Goal: Transaction & Acquisition: Purchase product/service

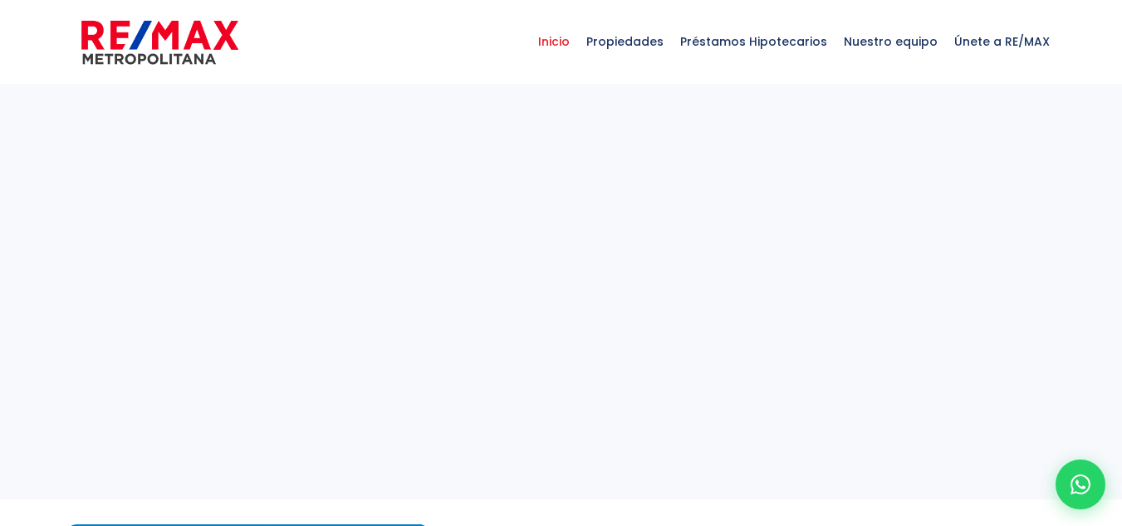
select select
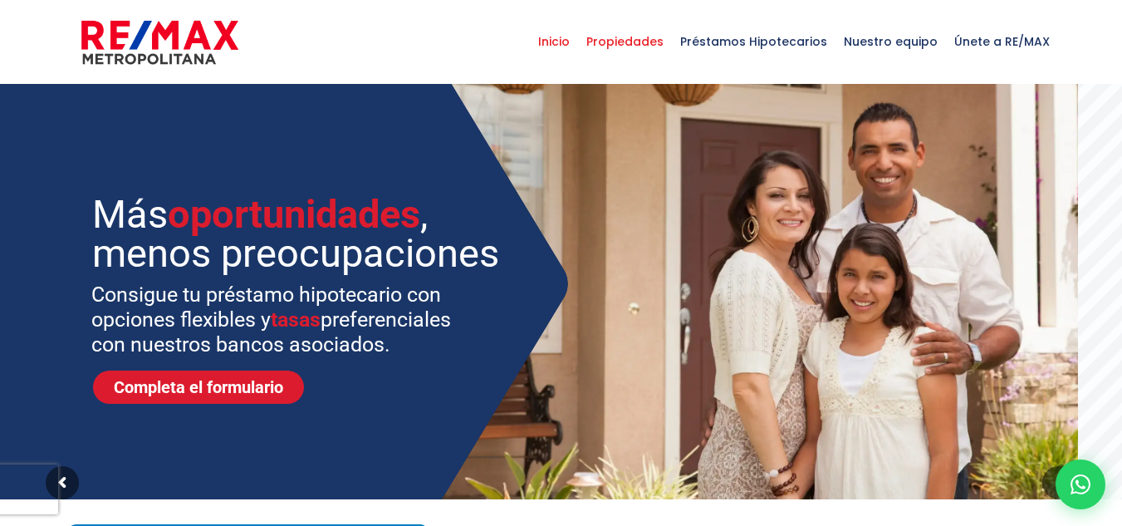
click at [621, 45] on span "Propiedades" at bounding box center [625, 42] width 94 height 50
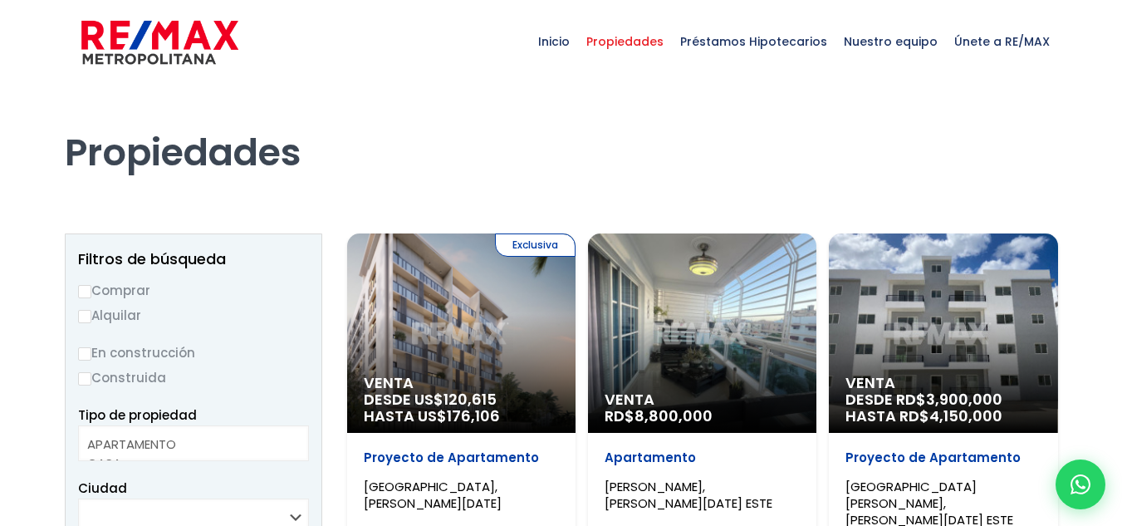
select select
click at [117, 292] on label "Comprar" at bounding box center [193, 290] width 231 height 21
click at [91, 292] on input "Comprar" at bounding box center [84, 291] width 13 height 13
radio input "true"
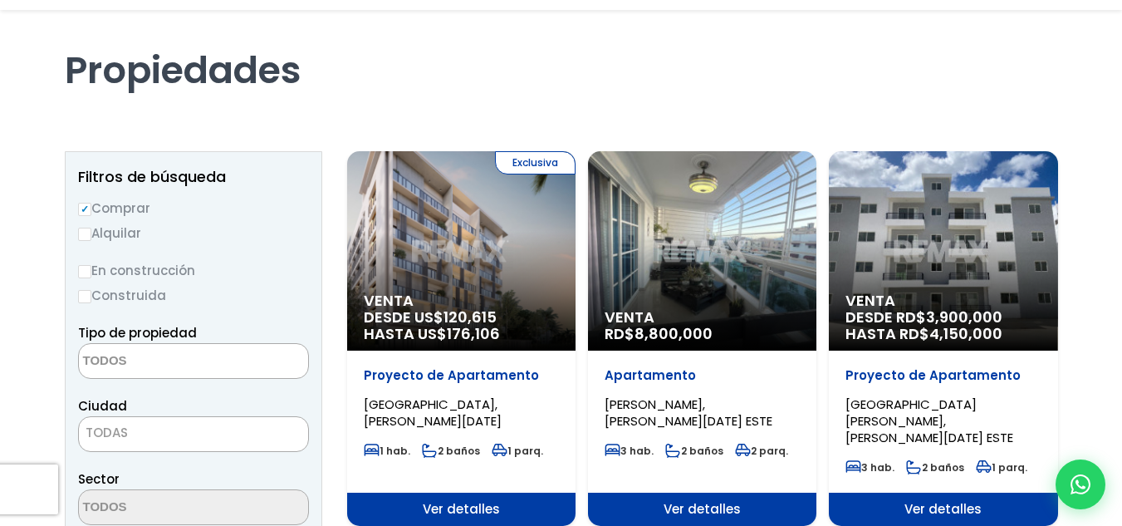
scroll to position [166, 0]
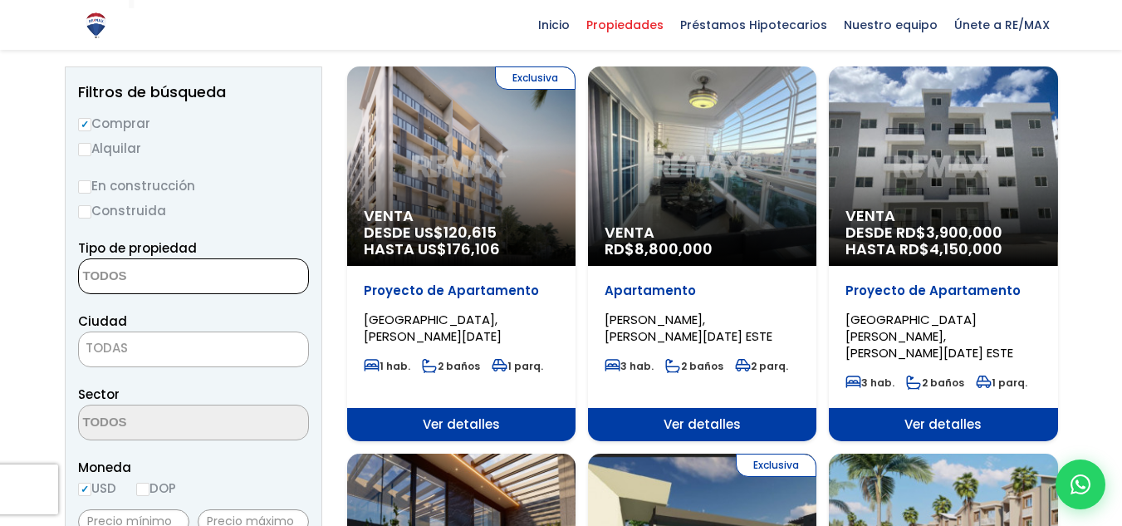
click at [199, 274] on textarea "Search" at bounding box center [159, 277] width 161 height 36
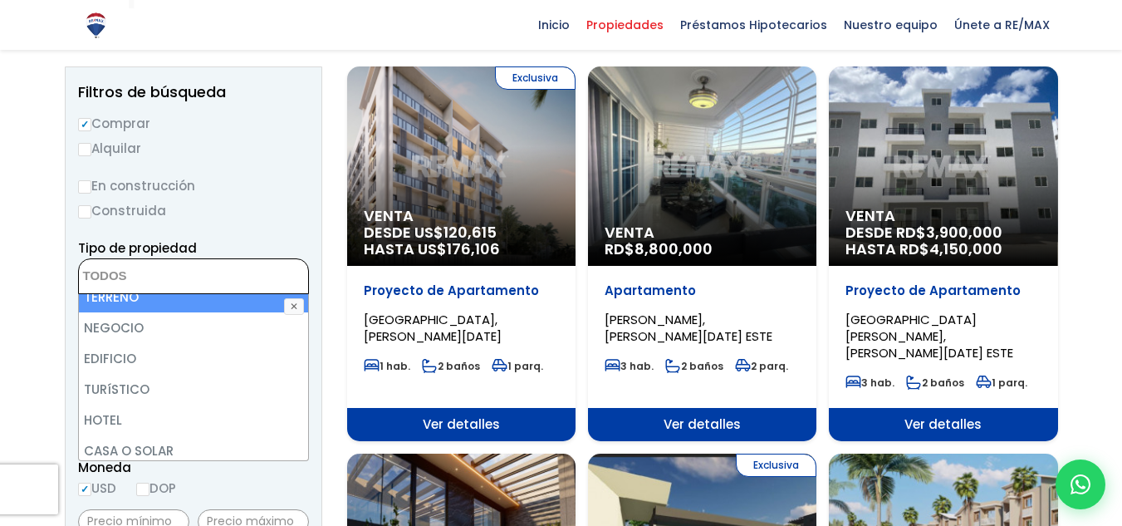
click at [144, 311] on li "TERRENO" at bounding box center [193, 297] width 229 height 31
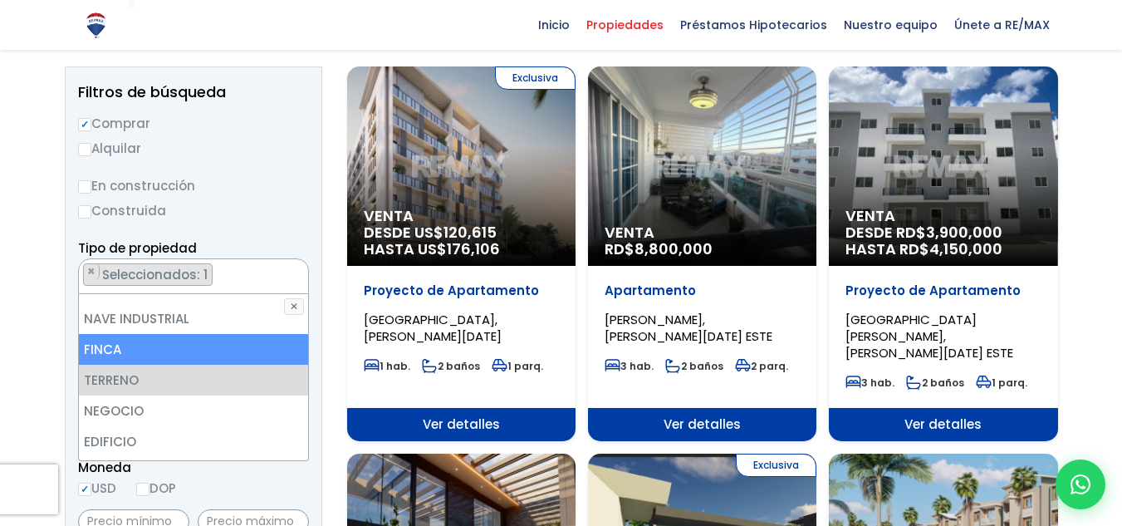
click at [136, 355] on li "FINCA" at bounding box center [193, 349] width 229 height 31
select select "estate"
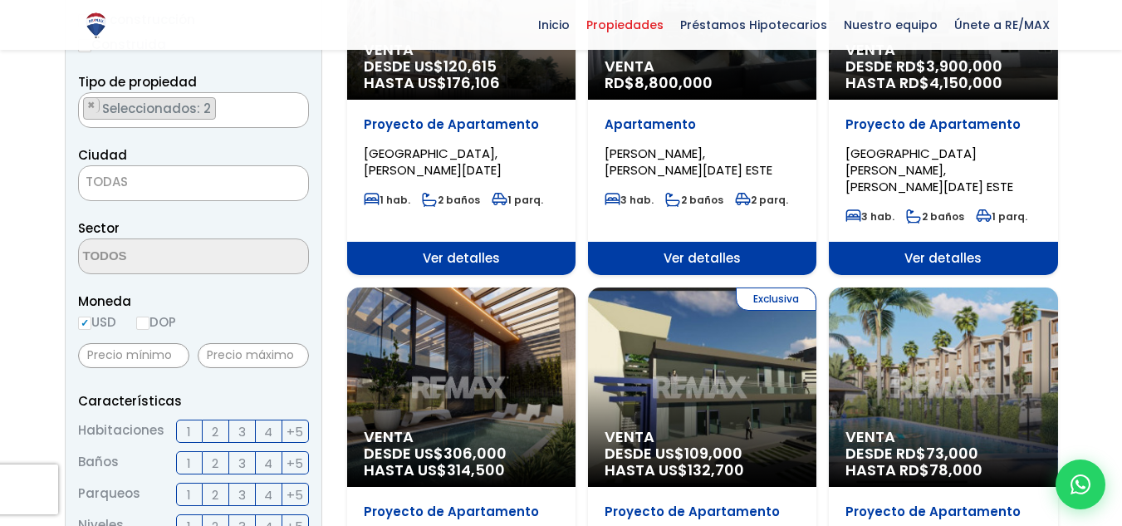
scroll to position [326, 0]
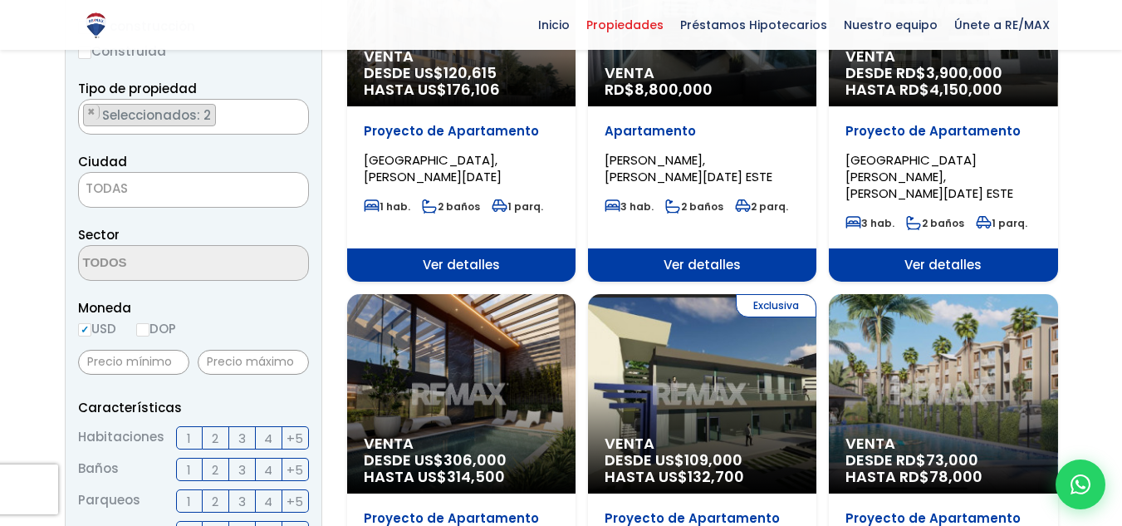
click at [229, 310] on span "Moneda" at bounding box center [193, 307] width 231 height 21
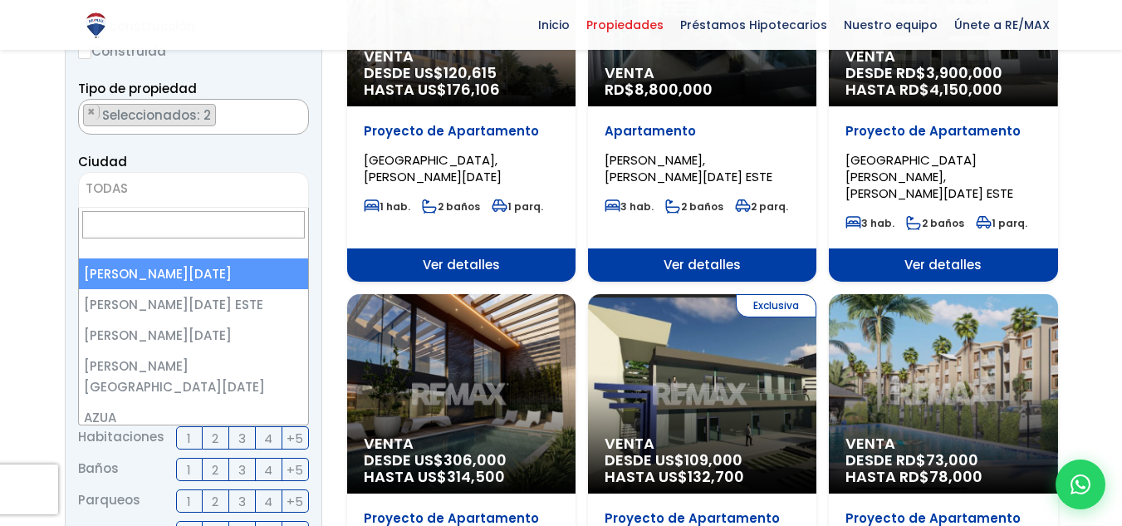
click at [174, 191] on span "TODAS" at bounding box center [193, 188] width 229 height 23
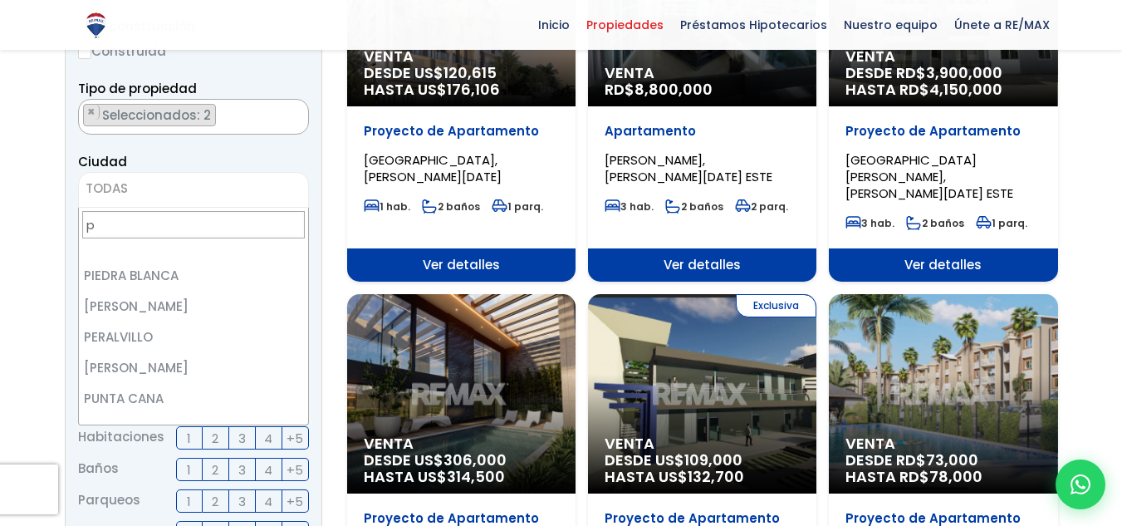
scroll to position [0, 0]
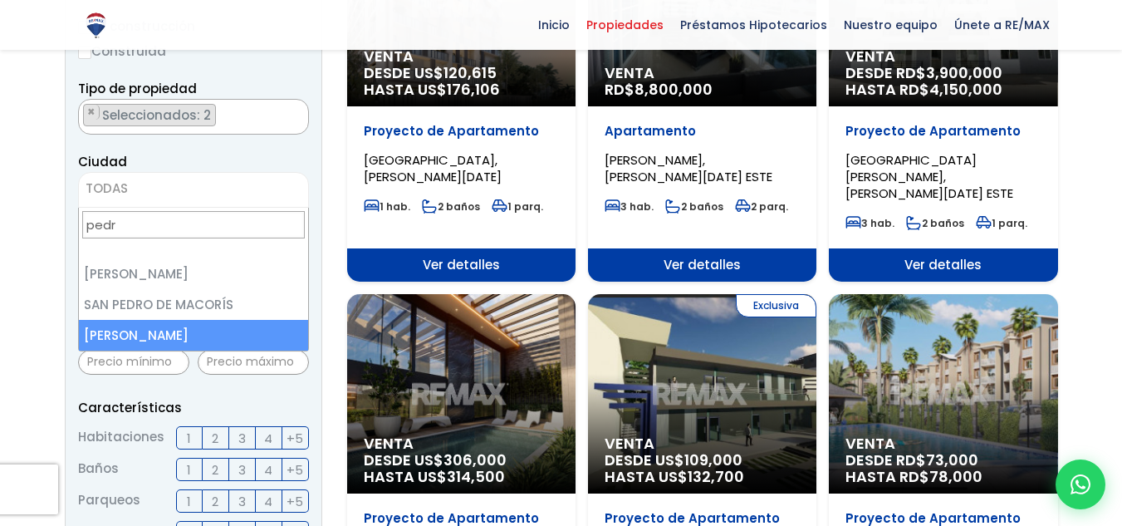
type input "pedr"
select select "154"
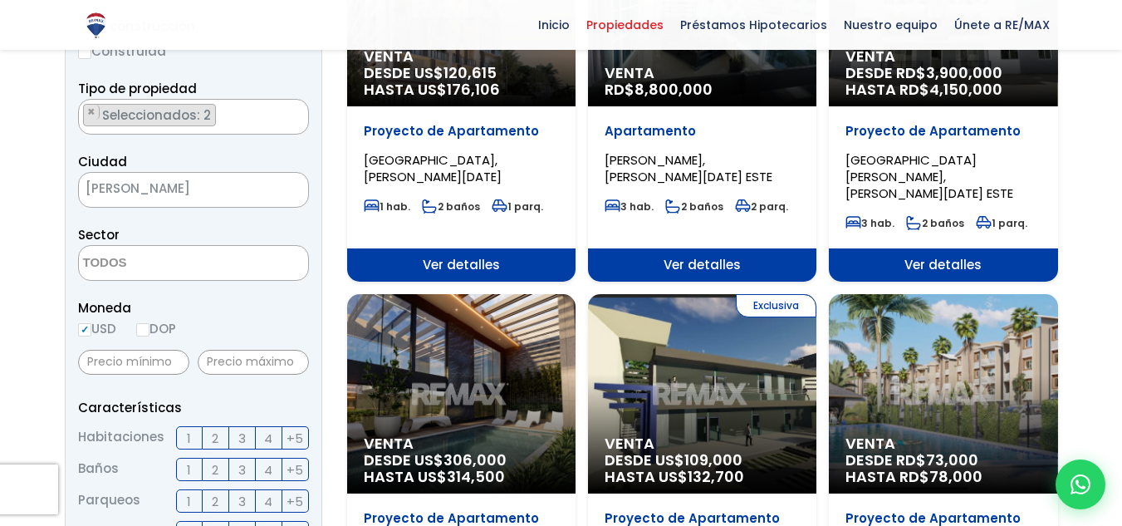
click at [198, 268] on textarea "Search" at bounding box center [159, 264] width 161 height 36
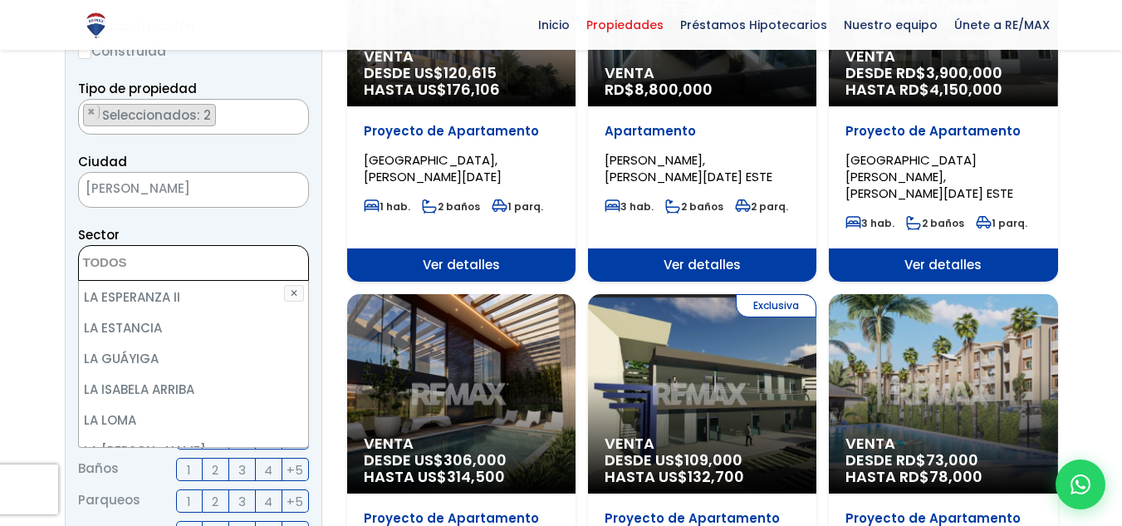
scroll to position [996, 0]
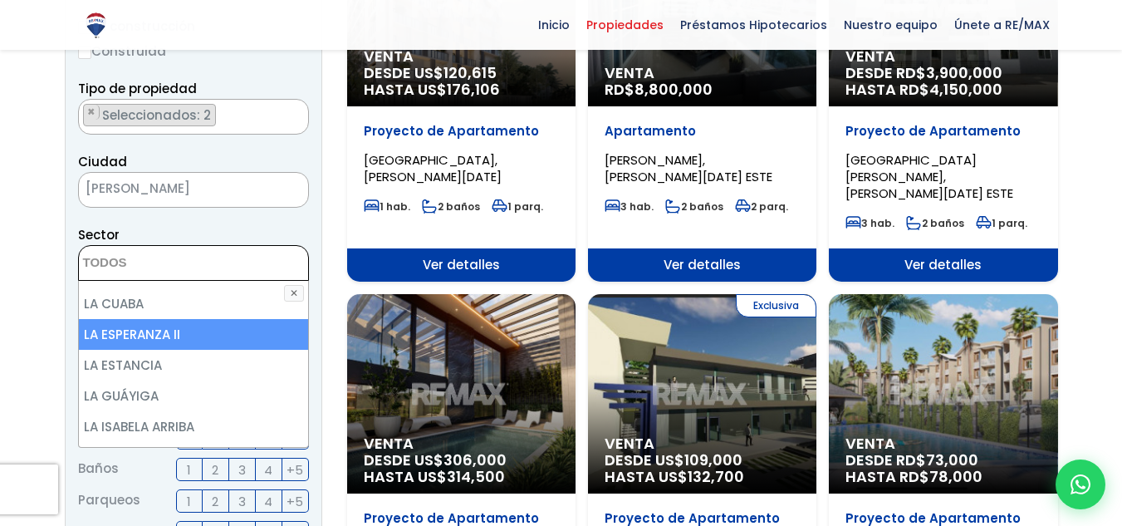
click at [149, 316] on li "LA CUABA" at bounding box center [193, 303] width 229 height 31
select select "13977"
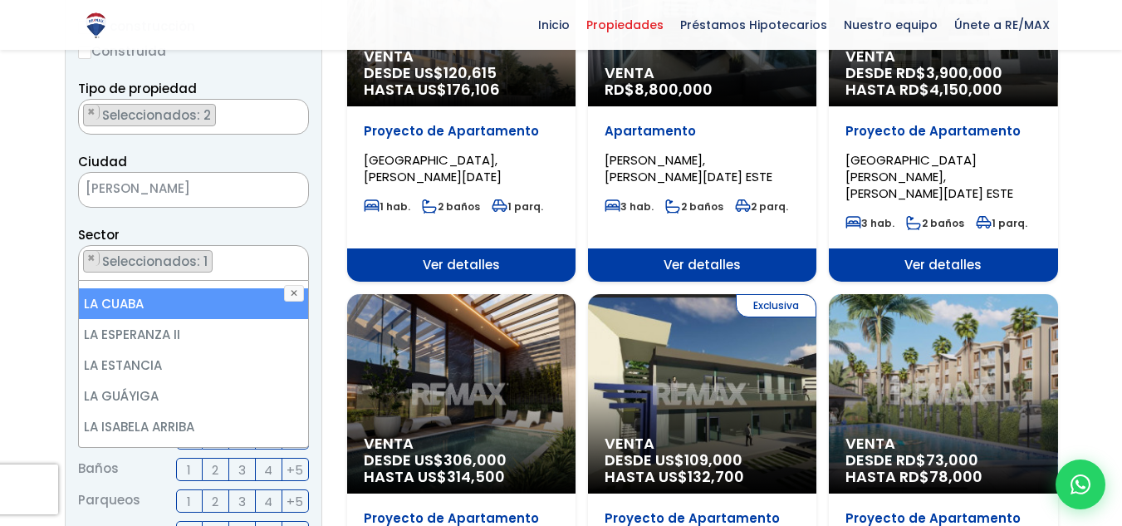
scroll to position [611, 0]
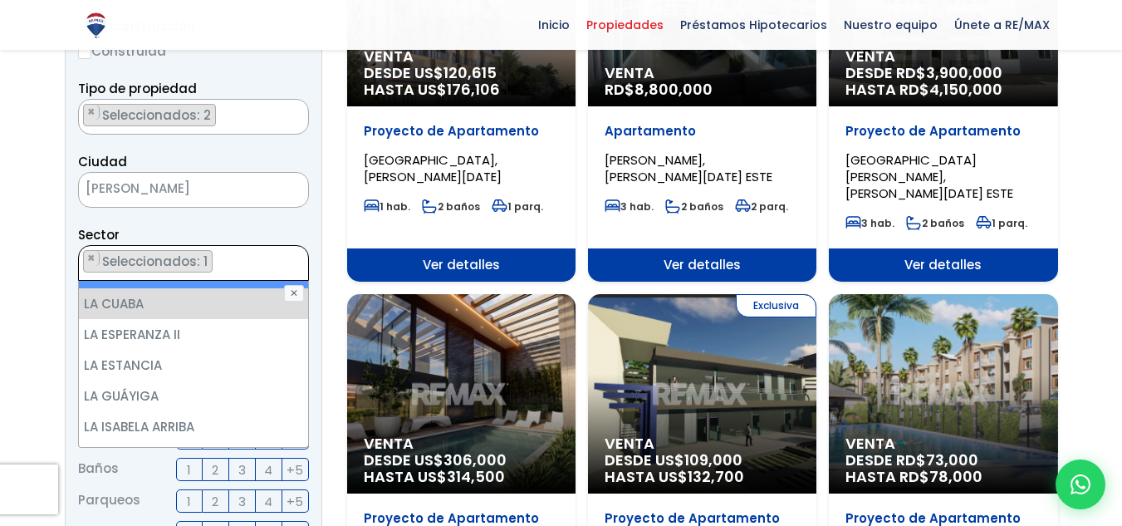
click at [273, 266] on ul "× Seleccionados: 1" at bounding box center [183, 264] width 208 height 36
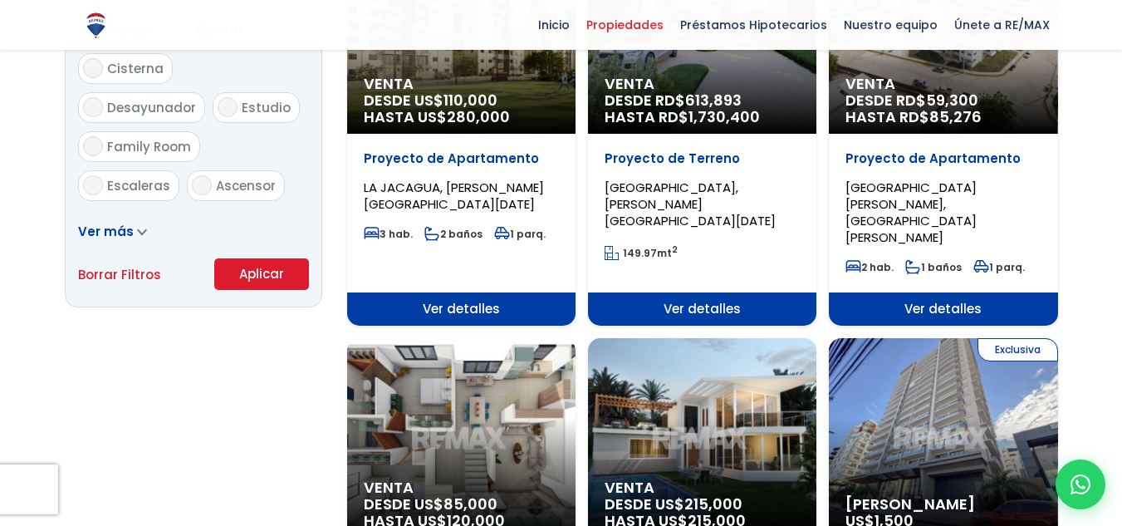
scroll to position [1073, 0]
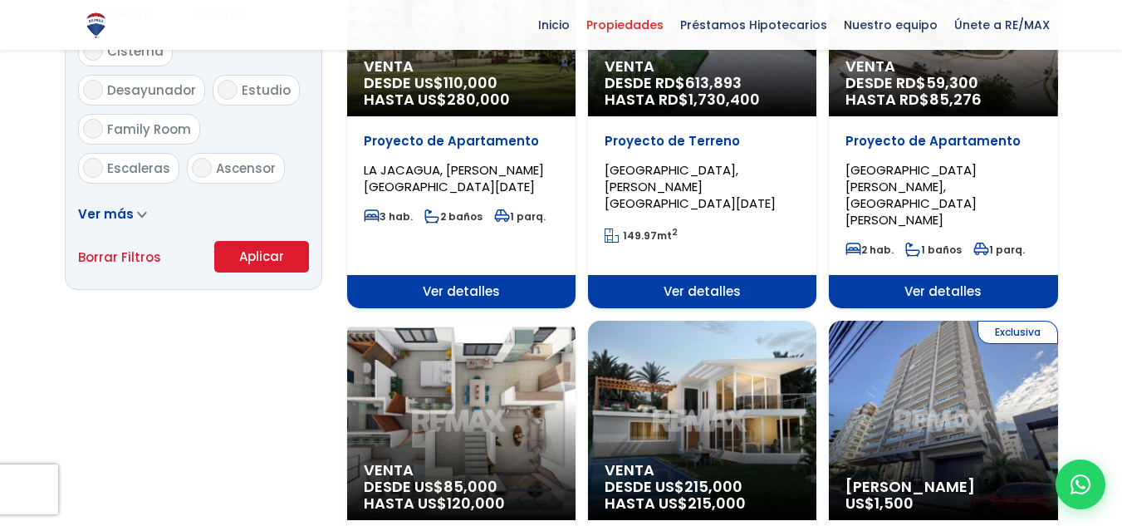
click at [246, 261] on button "Aplicar" at bounding box center [261, 257] width 95 height 32
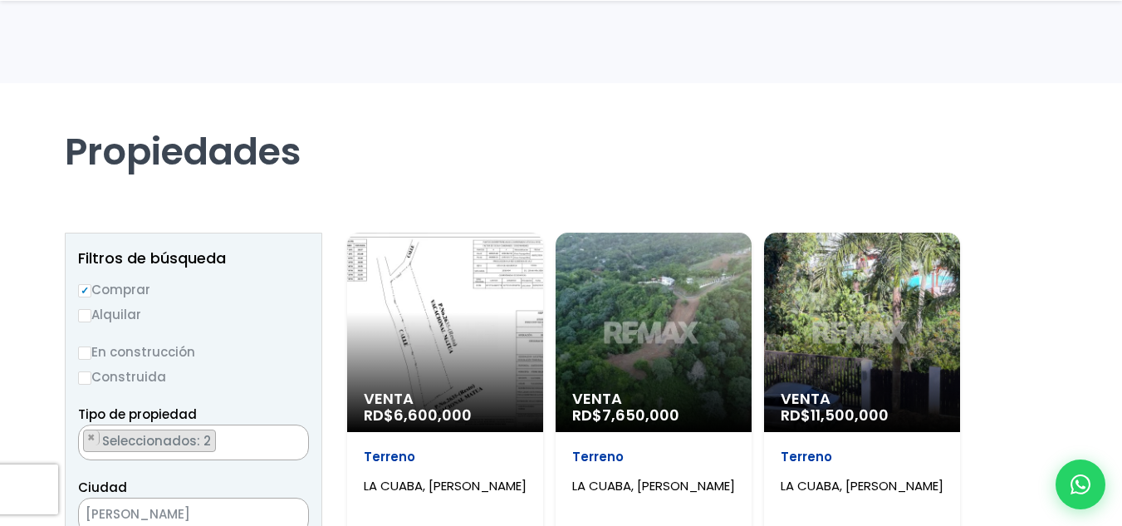
scroll to position [83, 0]
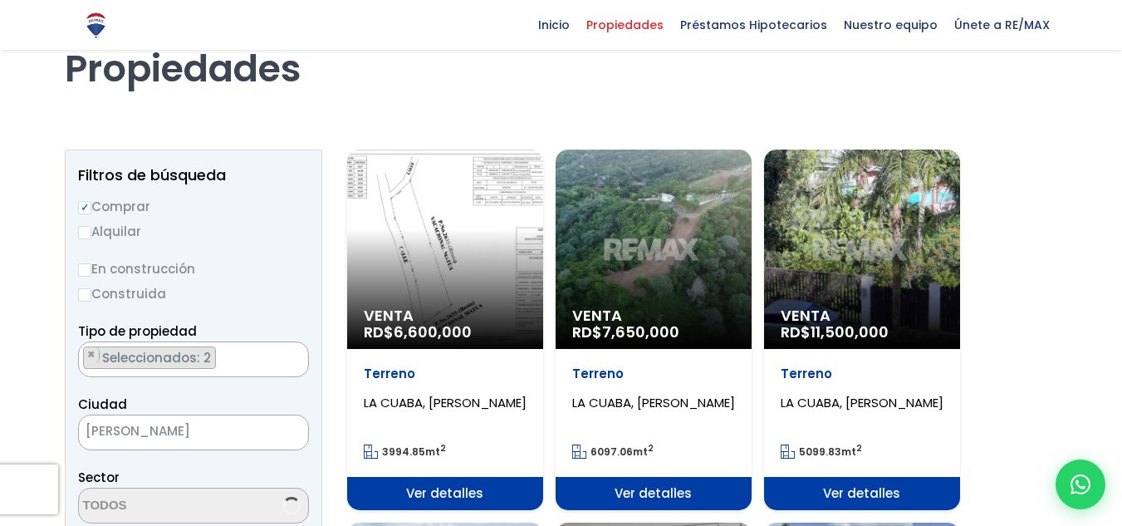
select select "13977"
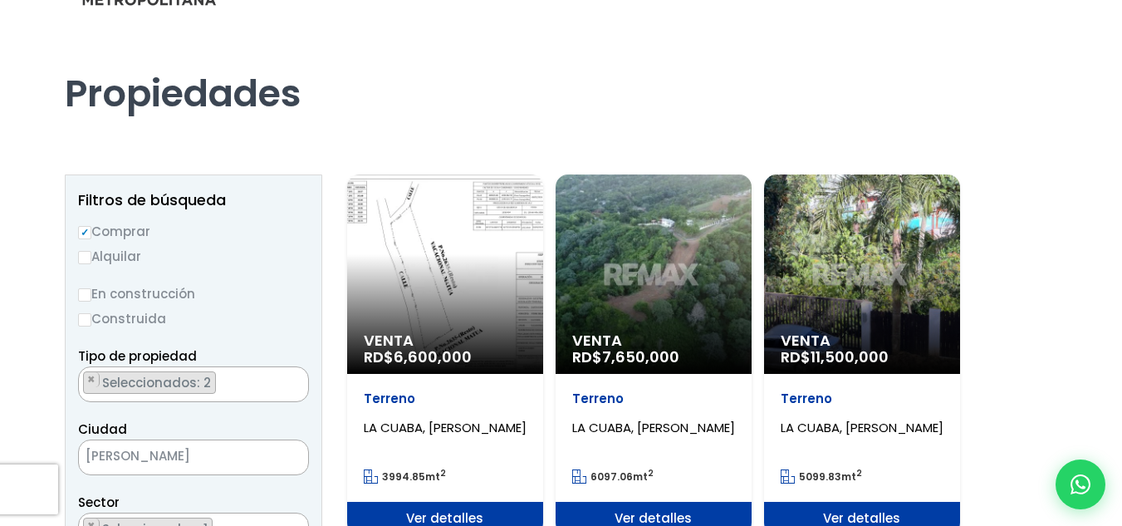
scroll to position [0, 0]
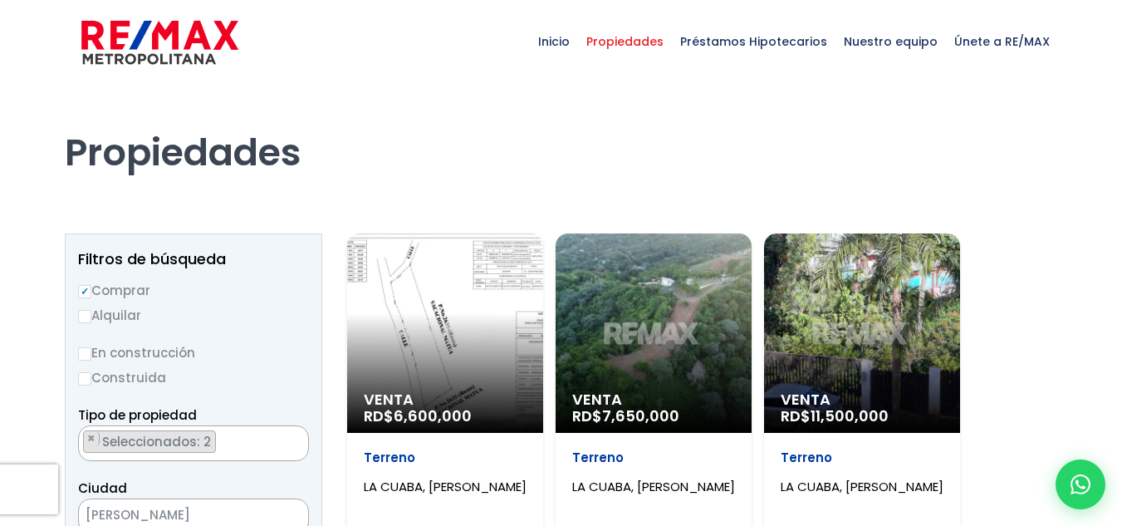
click at [444, 325] on div "Venta RD$ 6,600,000" at bounding box center [445, 332] width 196 height 199
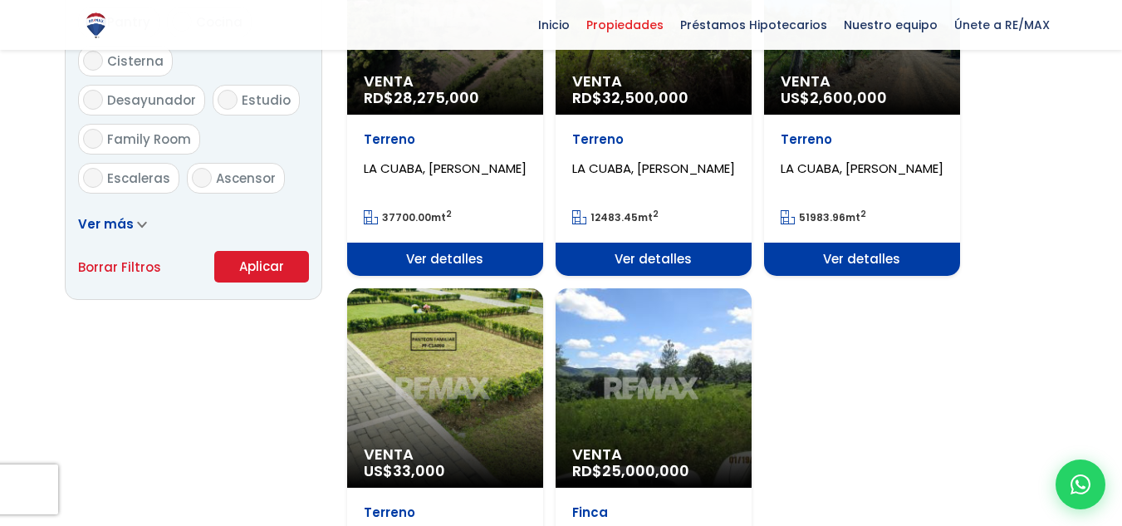
scroll to position [611, 0]
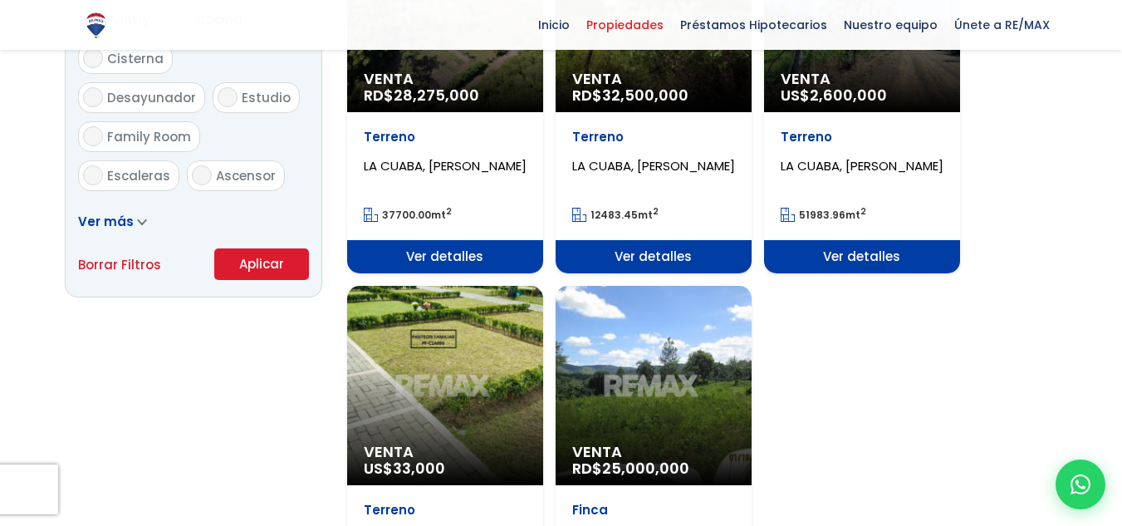
select select "13977"
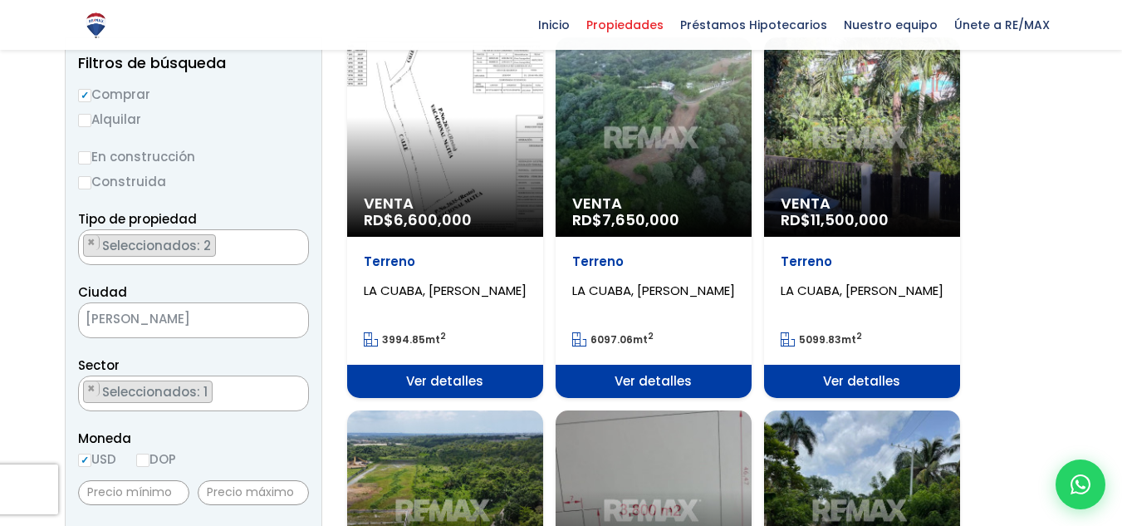
scroll to position [166, 0]
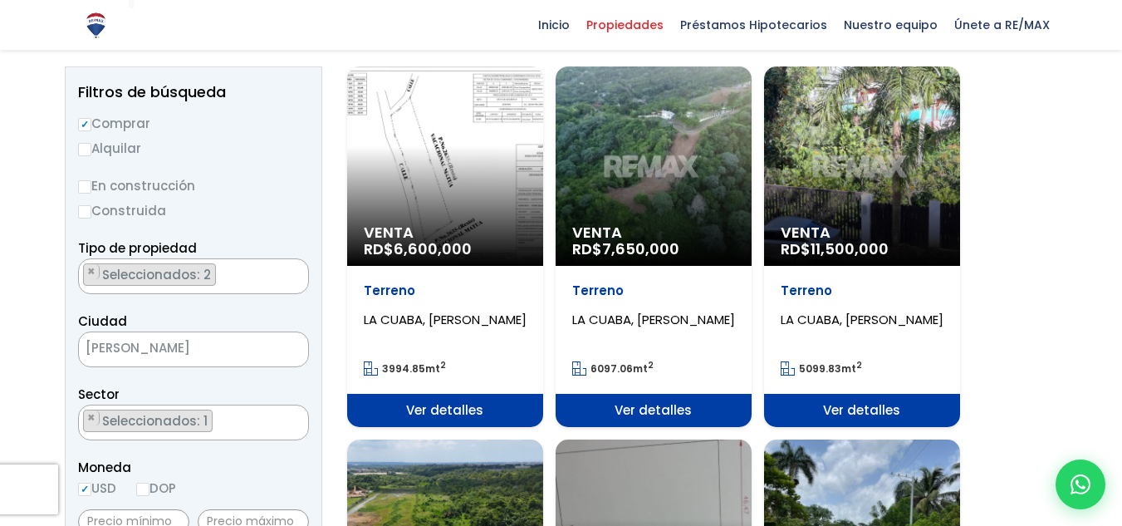
click at [661, 168] on div "Venta RD$ 7,650,000" at bounding box center [654, 165] width 196 height 199
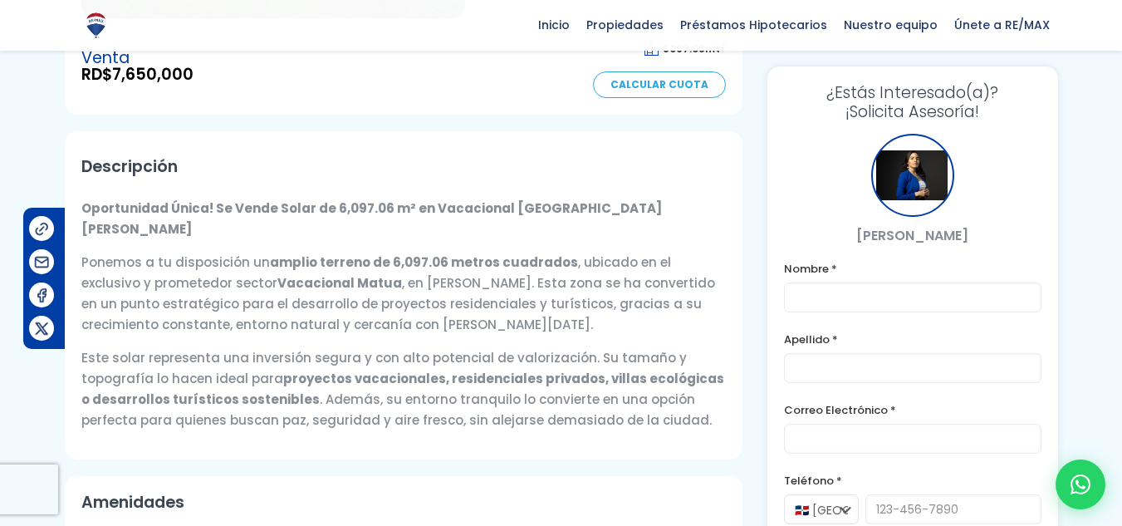
scroll to position [415, 0]
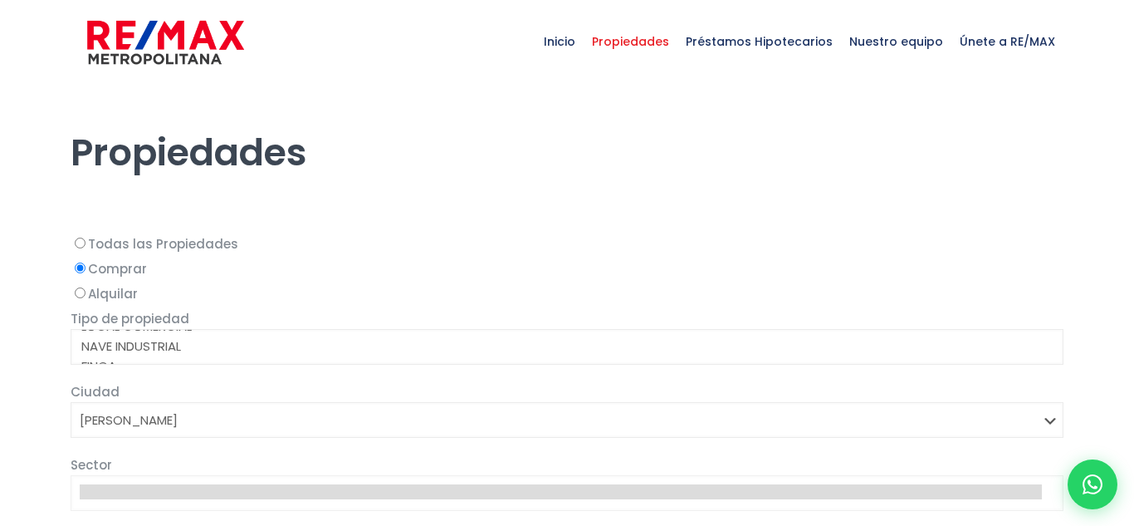
select select "154"
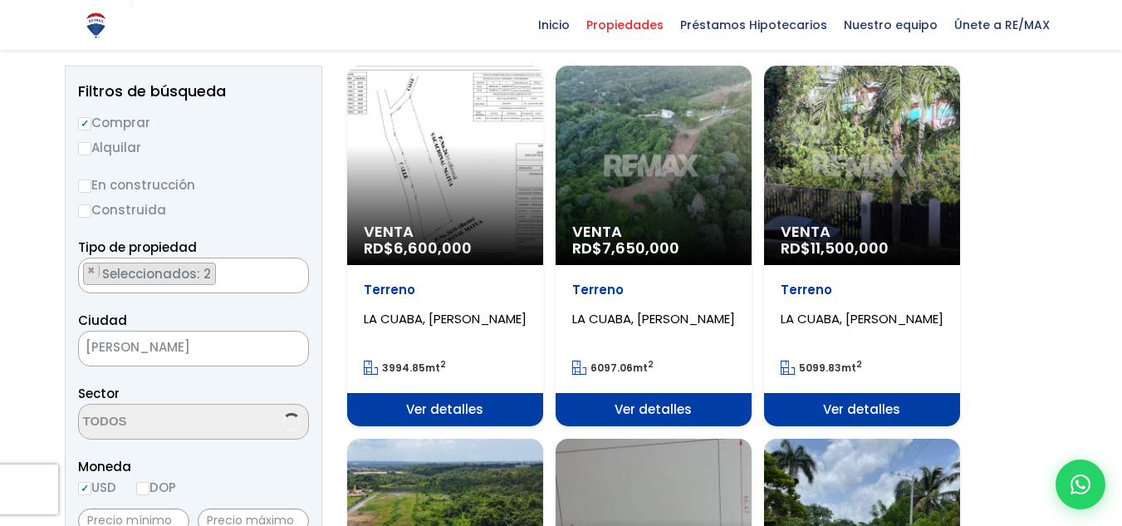
select select "13977"
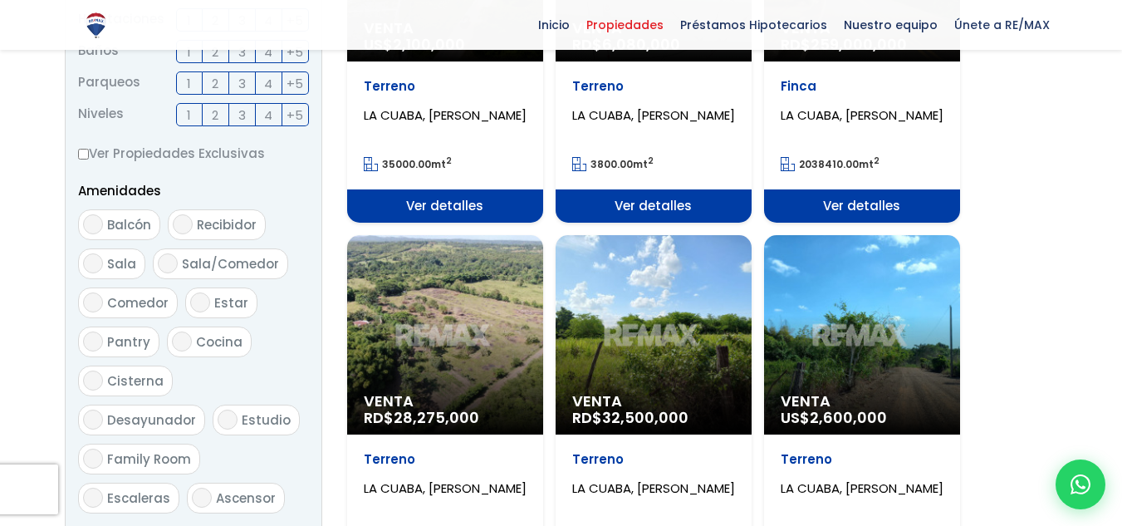
scroll to position [748, 0]
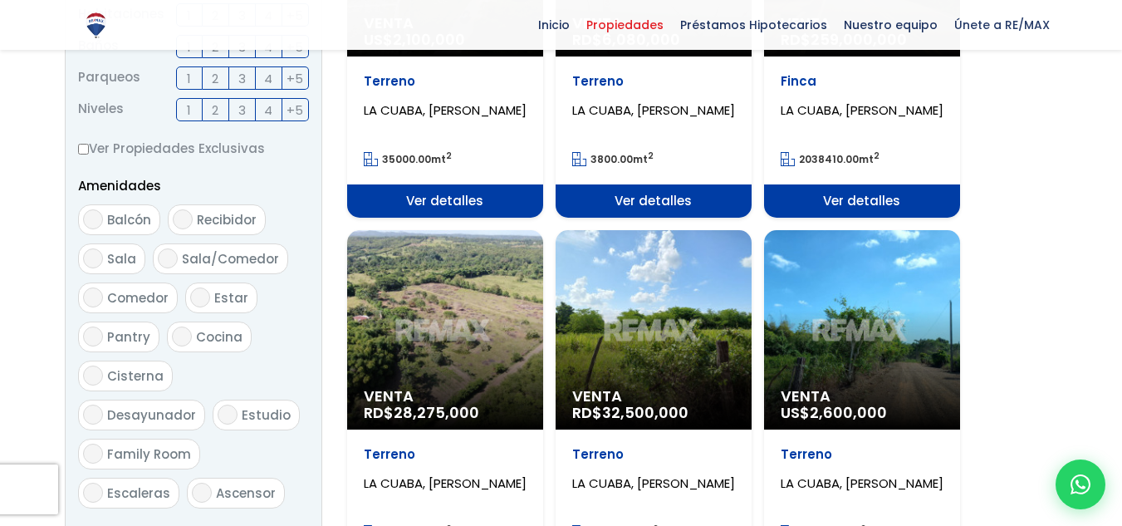
click at [817, 316] on div "Venta US$ 2,600,000" at bounding box center [862, 329] width 196 height 199
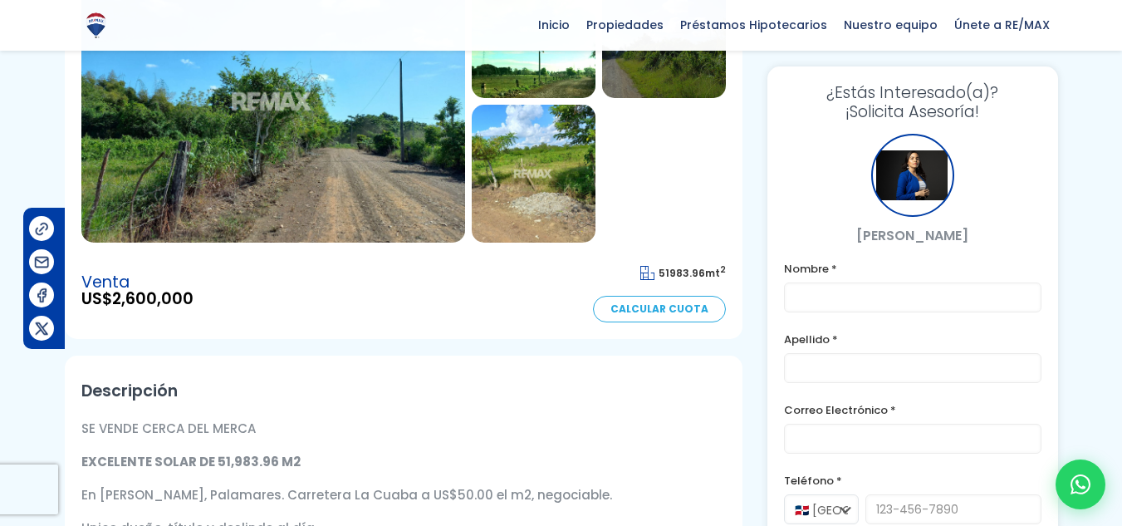
scroll to position [166, 0]
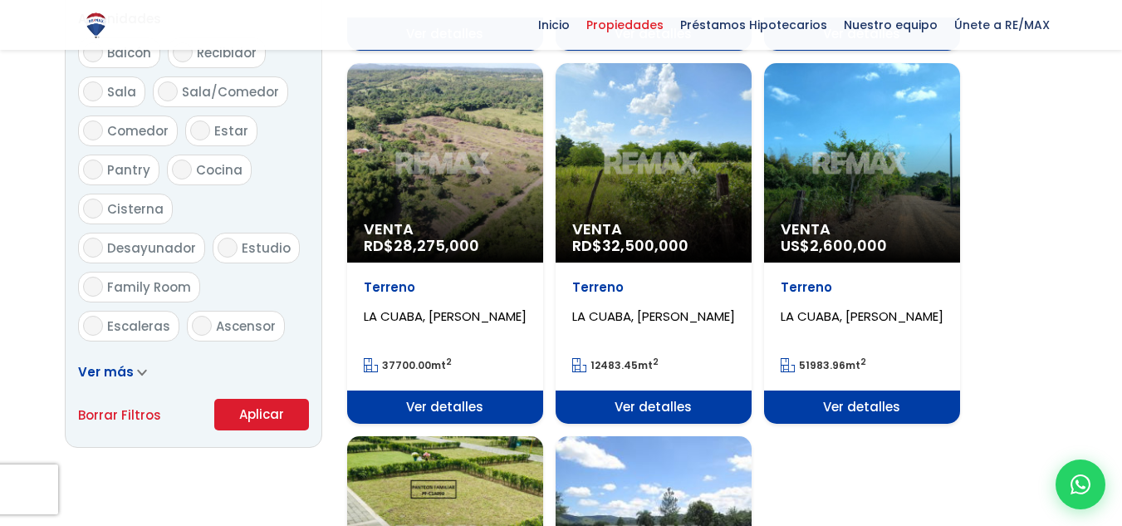
scroll to position [968, 0]
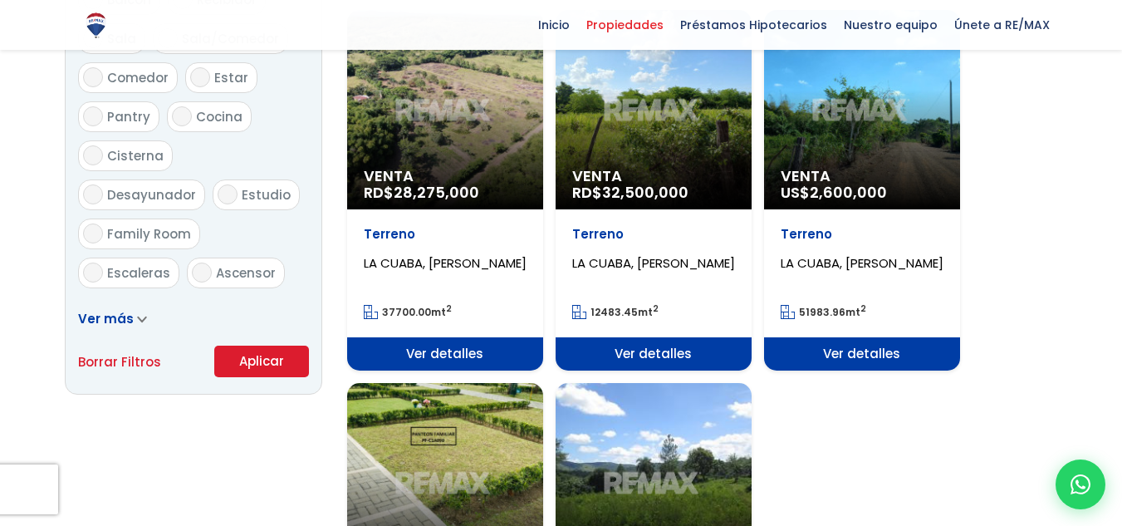
select select "13977"
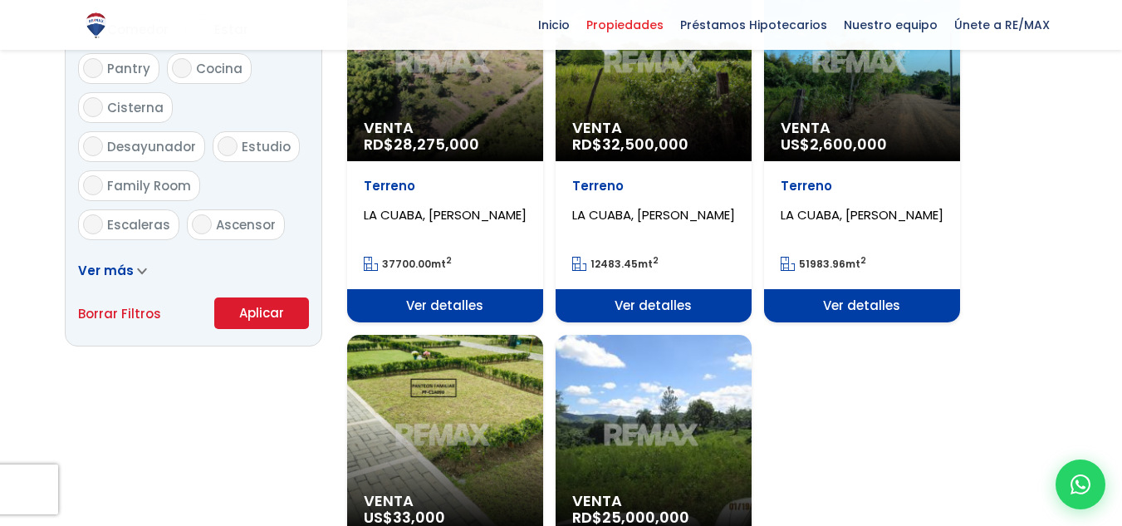
scroll to position [915, 0]
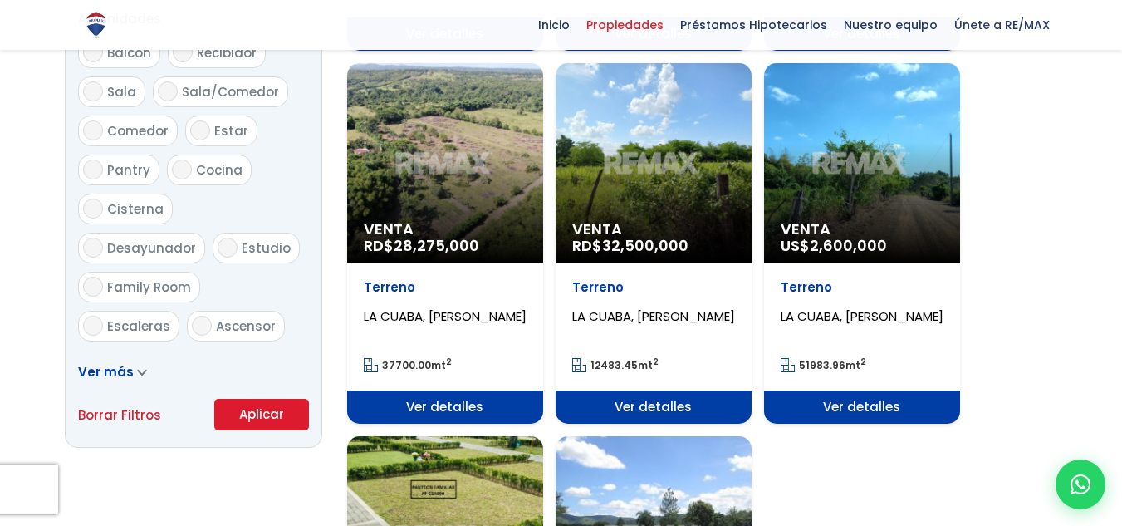
click at [615, 176] on div "Venta RD$ 32,500,000" at bounding box center [654, 162] width 196 height 199
